Goal: Information Seeking & Learning: Learn about a topic

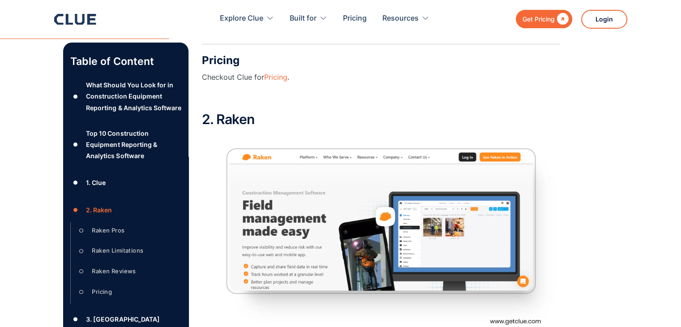
scroll to position [2124, 0]
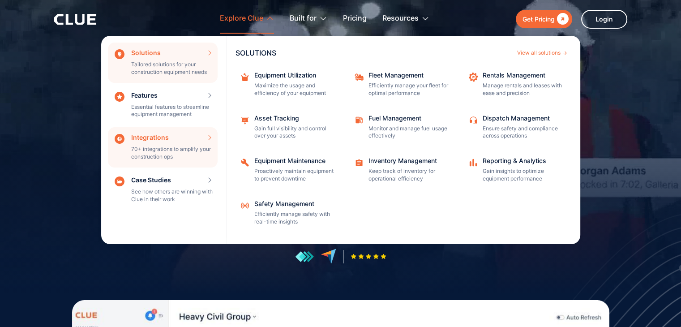
click at [211, 133] on div "Integrations 70+ integrations to amplify your construction ops INTEGRATIONS Vie…" at bounding box center [163, 147] width 110 height 40
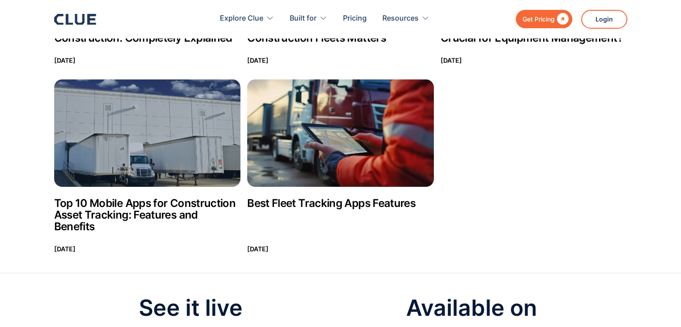
scroll to position [354, 0]
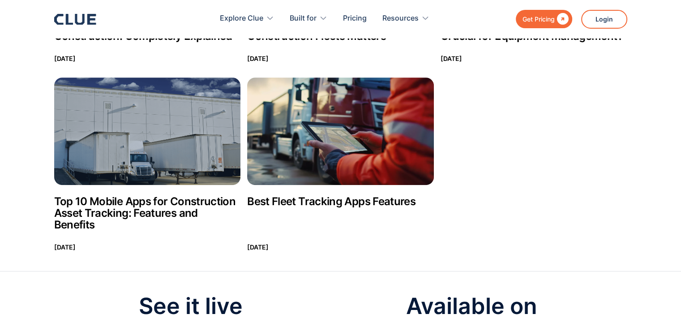
type input "tracking"
click at [188, 134] on img at bounding box center [147, 130] width 187 height 107
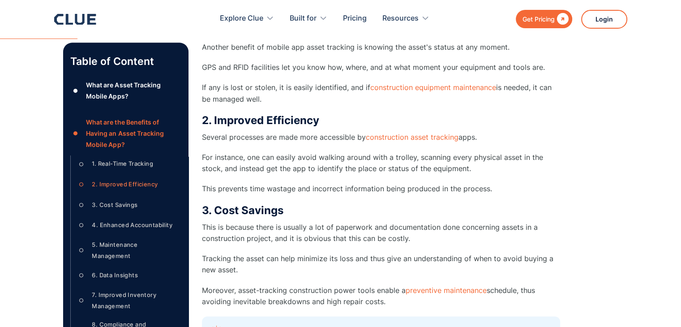
scroll to position [1247, 0]
